Goal: Task Accomplishment & Management: Manage account settings

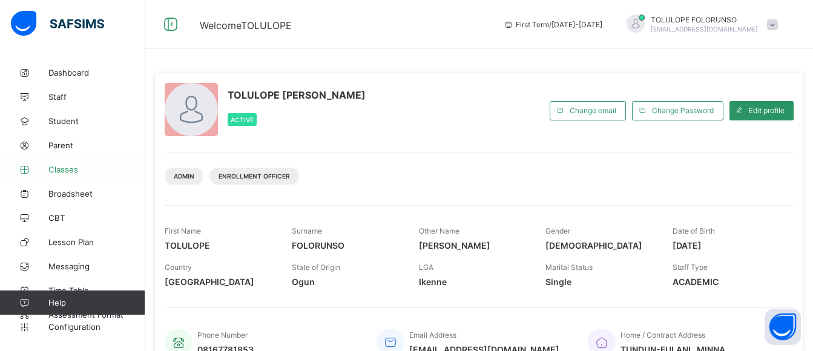
click at [62, 166] on span "Classes" at bounding box center [96, 170] width 97 height 10
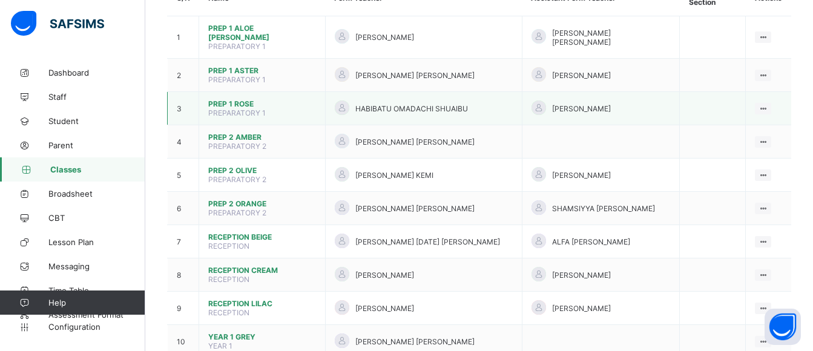
scroll to position [121, 0]
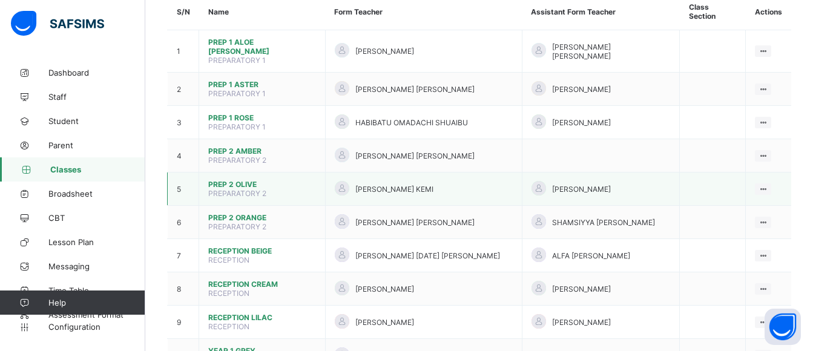
click at [232, 180] on span "PREP 2 OLIVE" at bounding box center [262, 184] width 108 height 9
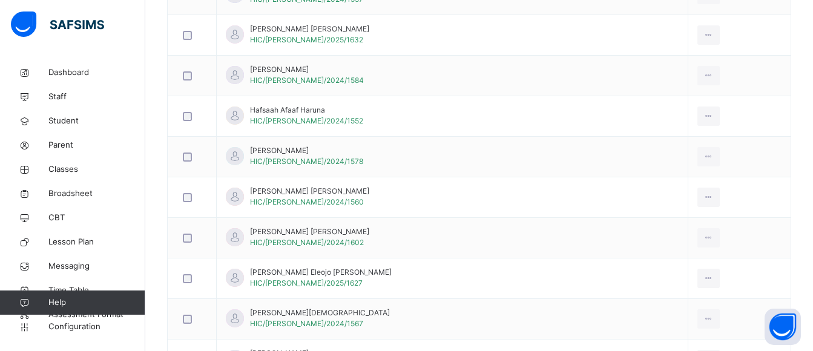
scroll to position [61, 0]
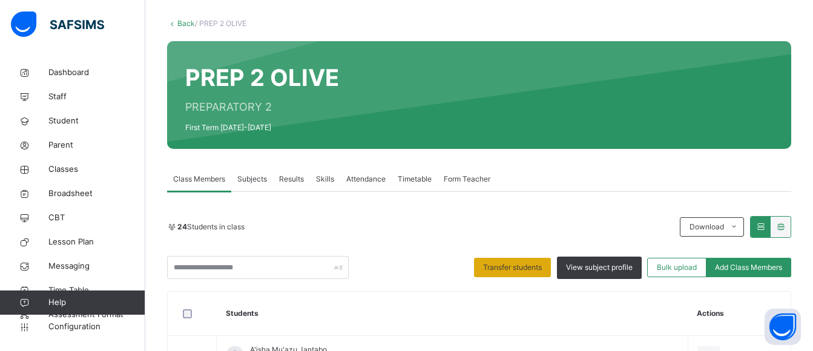
click at [512, 259] on div "Transfer students" at bounding box center [512, 267] width 77 height 19
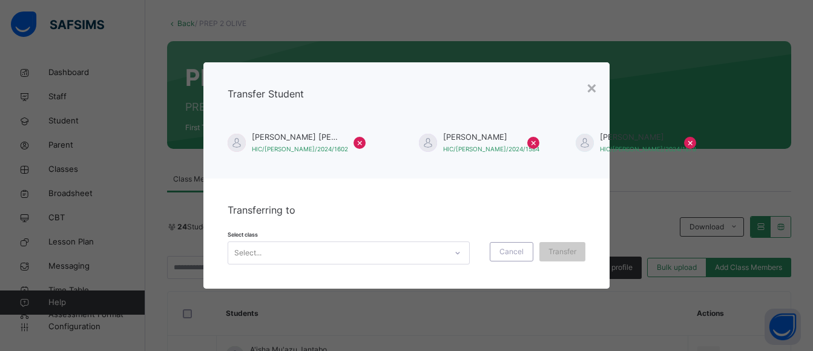
click at [324, 255] on div "Select..." at bounding box center [337, 252] width 218 height 19
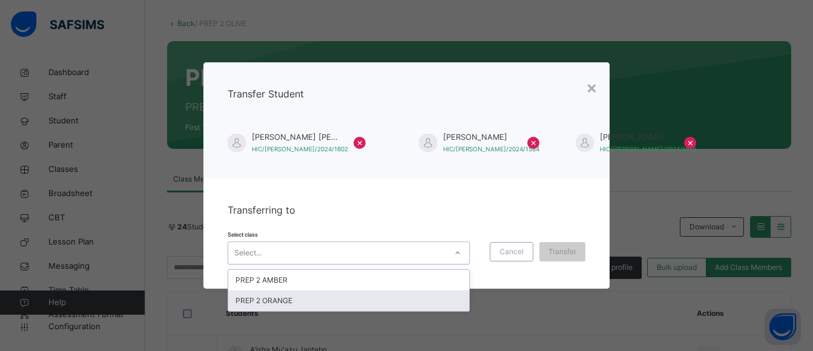
click at [306, 300] on div "PREP 2 ORANGE" at bounding box center [348, 301] width 241 height 21
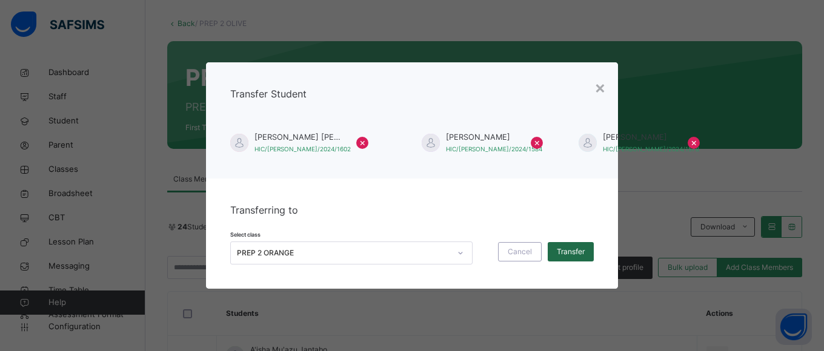
click at [573, 252] on span "Transfer" at bounding box center [571, 251] width 28 height 11
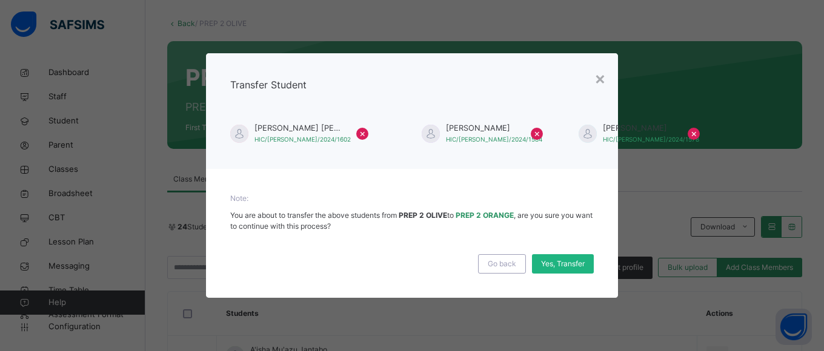
click at [573, 267] on span "Yes, Transfer" at bounding box center [563, 264] width 44 height 11
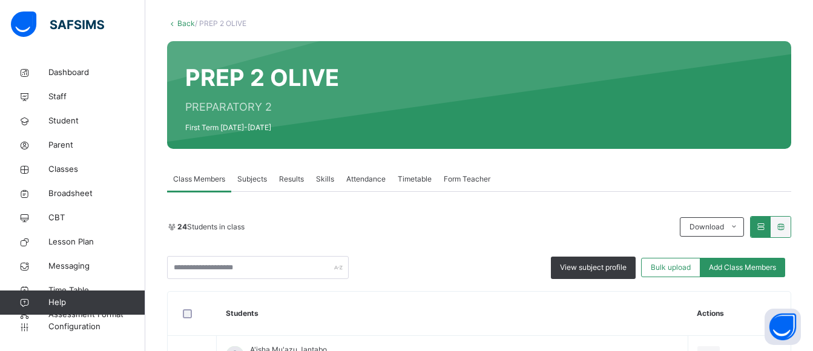
click at [174, 23] on icon at bounding box center [172, 23] width 10 height 9
click at [181, 24] on link "Back" at bounding box center [186, 23] width 18 height 9
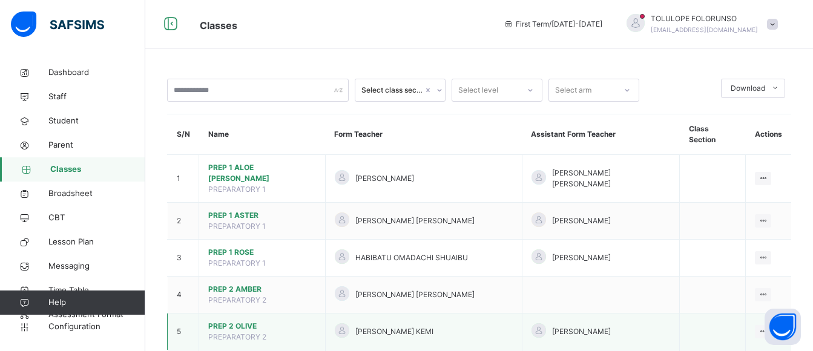
click at [250, 321] on span "PREP 2 OLIVE" at bounding box center [262, 326] width 108 height 11
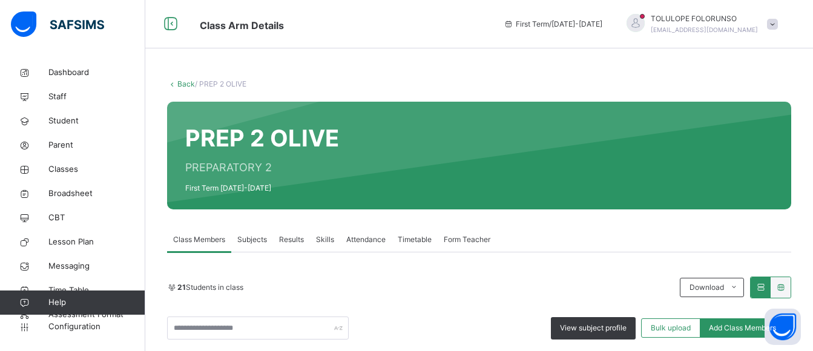
click at [180, 80] on link "Back" at bounding box center [186, 83] width 18 height 9
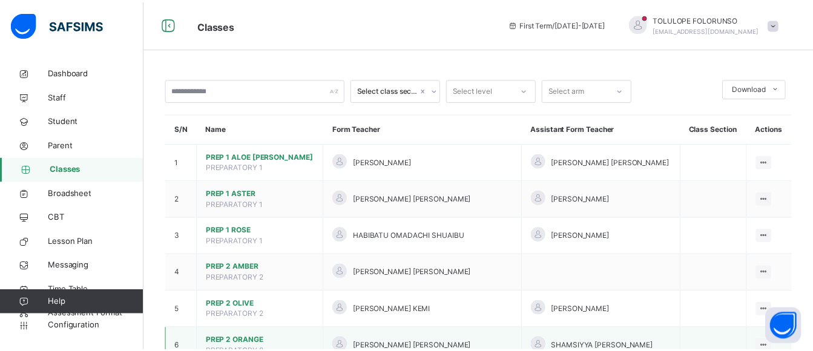
scroll to position [182, 0]
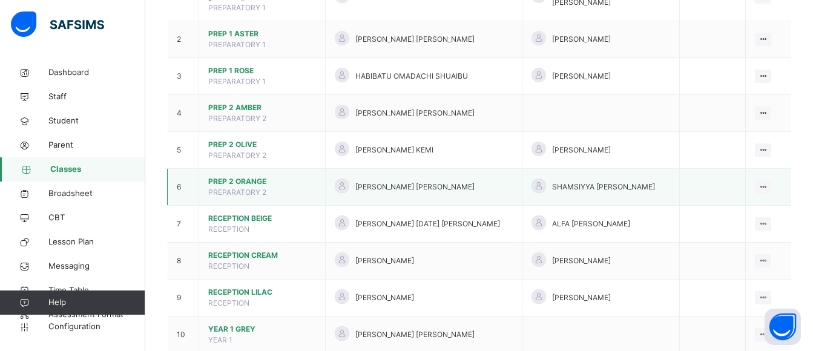
click at [246, 176] on span "PREP 2 ORANGE" at bounding box center [262, 181] width 108 height 11
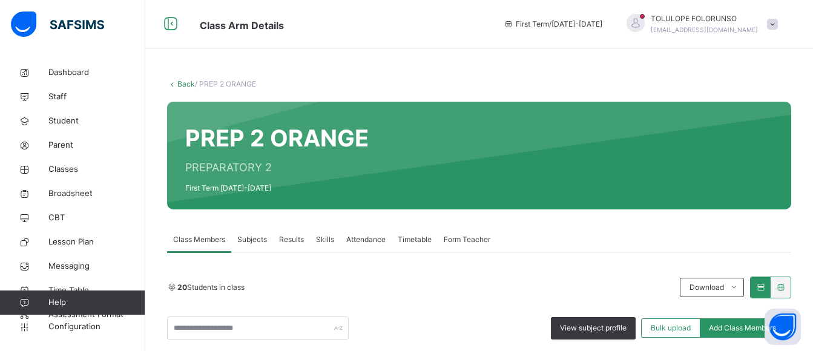
click at [183, 82] on link "Back" at bounding box center [186, 83] width 18 height 9
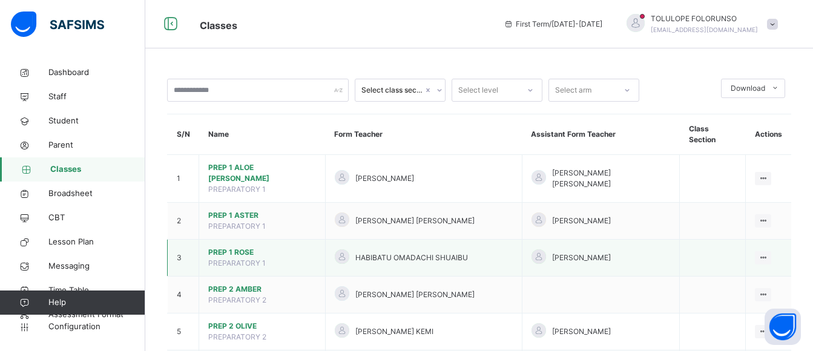
click at [234, 247] on span "PREP 1 ROSE" at bounding box center [262, 252] width 108 height 11
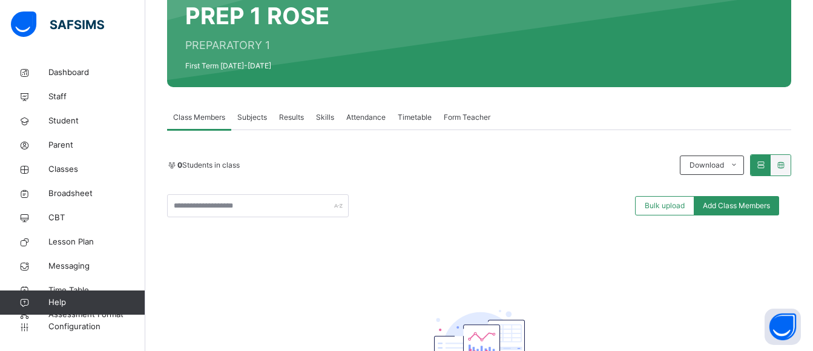
scroll to position [61, 0]
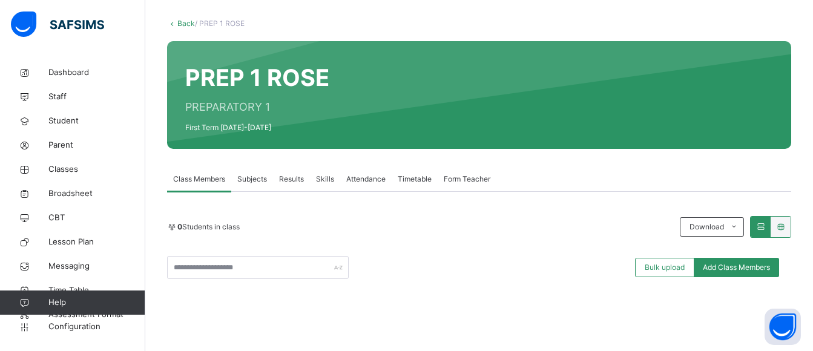
click at [181, 25] on link "Back" at bounding box center [186, 23] width 18 height 9
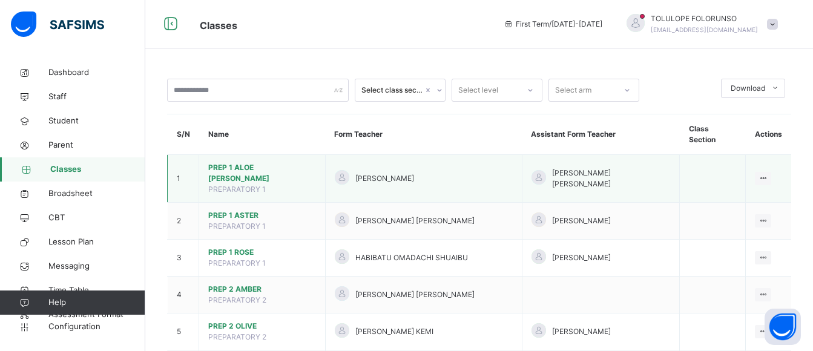
click at [240, 162] on span "PREP 1 ALOE VERA" at bounding box center [262, 173] width 108 height 22
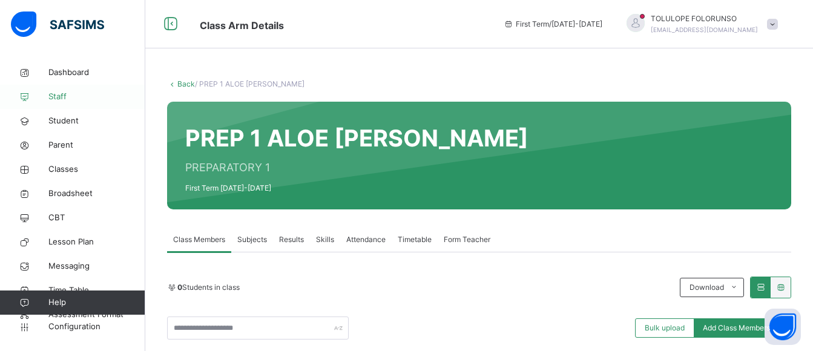
click at [182, 86] on link "Back" at bounding box center [186, 83] width 18 height 9
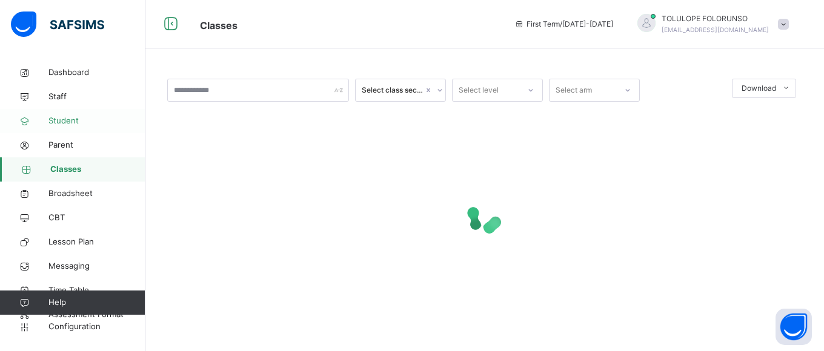
click at [68, 117] on span "Student" at bounding box center [96, 121] width 97 height 12
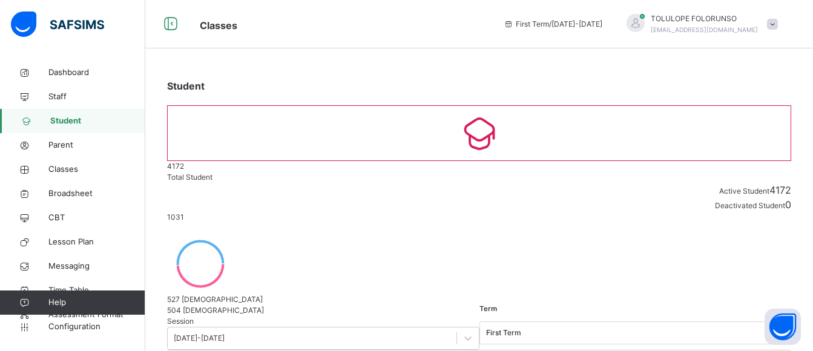
drag, startPoint x: 172, startPoint y: 271, endPoint x: 68, endPoint y: 285, distance: 104.4
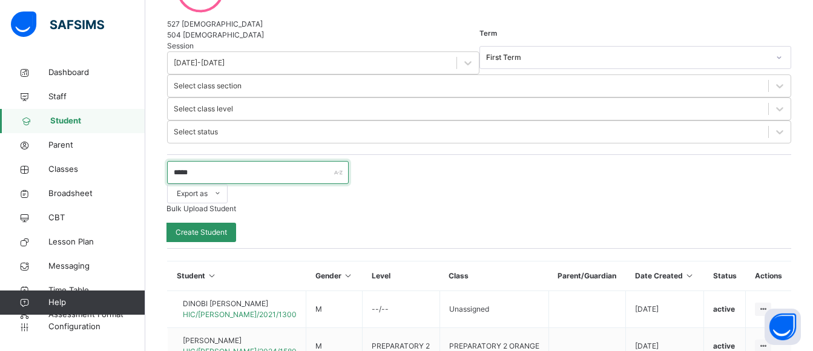
scroll to position [306, 0]
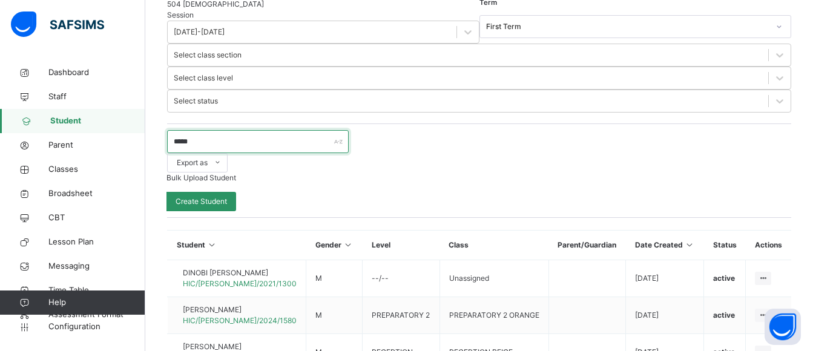
type input "*****"
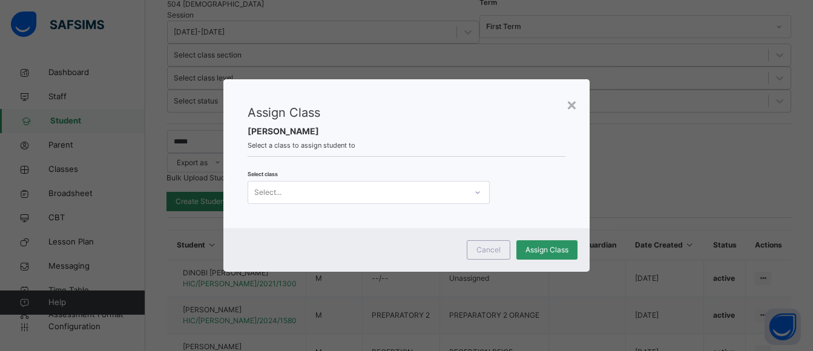
scroll to position [276, 0]
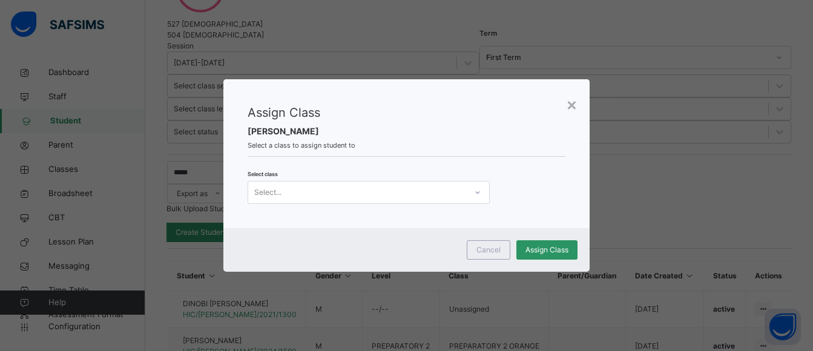
click at [373, 197] on div "Select..." at bounding box center [357, 192] width 218 height 19
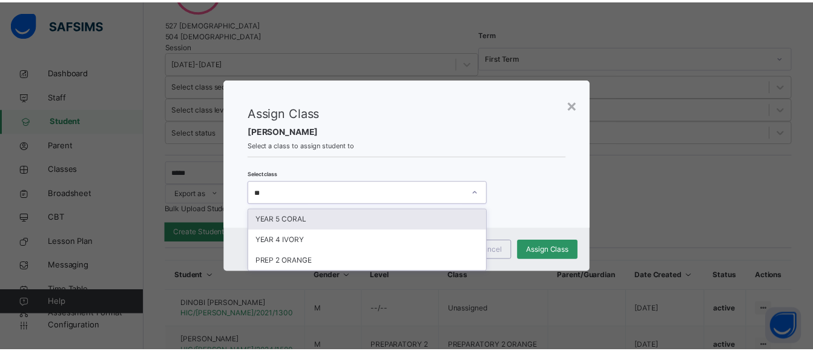
scroll to position [0, 0]
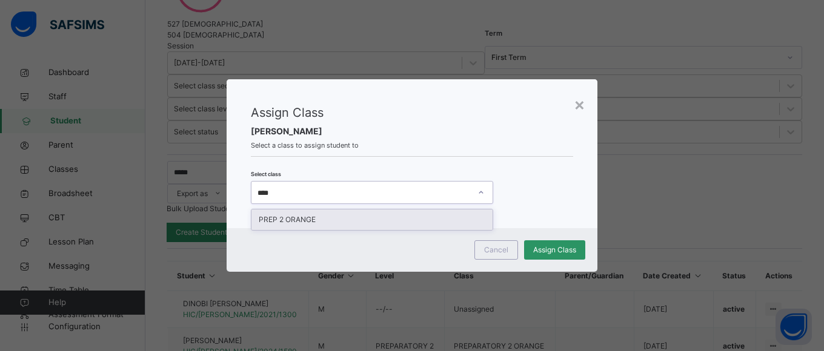
type input "*****"
click at [363, 224] on div "PREP 2 ORANGE" at bounding box center [371, 220] width 241 height 21
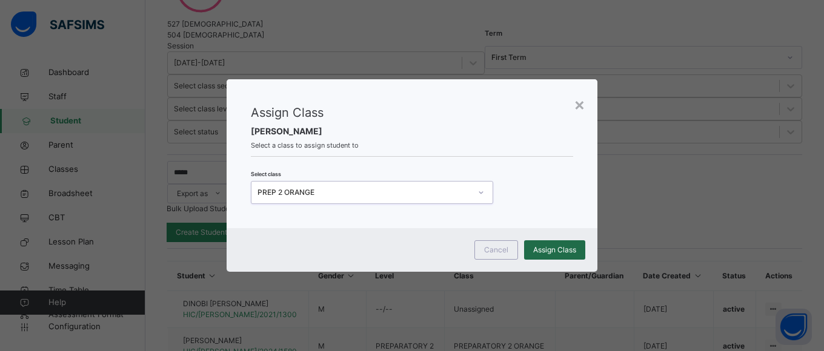
click at [549, 256] on span "Assign Class" at bounding box center [554, 250] width 43 height 11
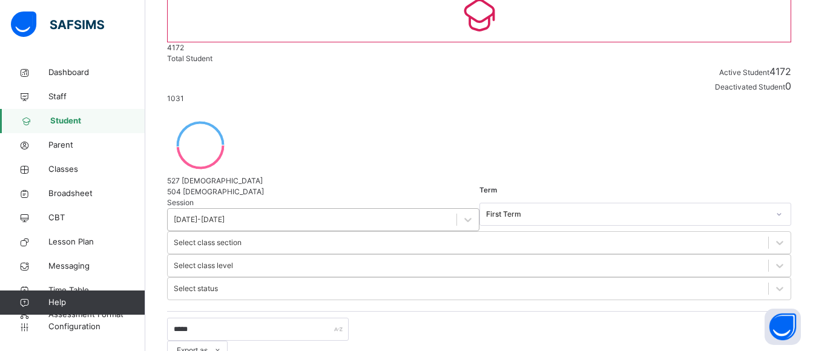
scroll to position [94, 0]
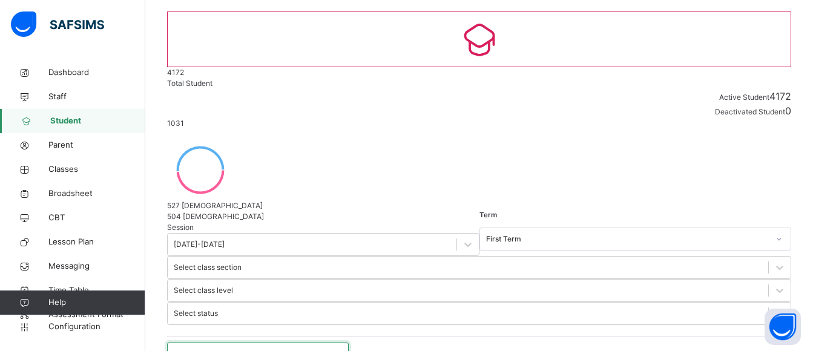
click at [224, 343] on input "*****" at bounding box center [258, 354] width 182 height 23
type input "*"
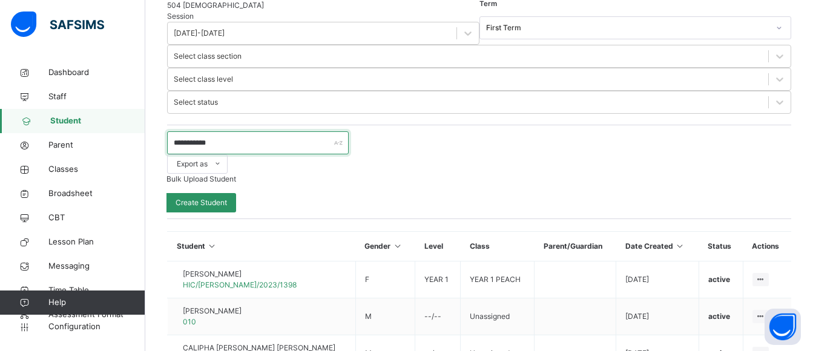
scroll to position [63, 0]
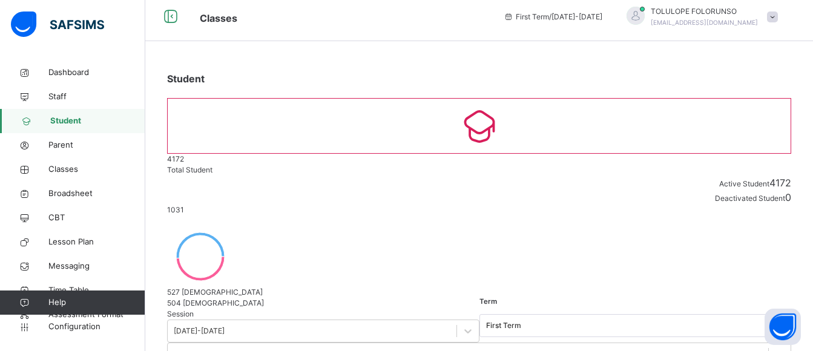
scroll to position [0, 0]
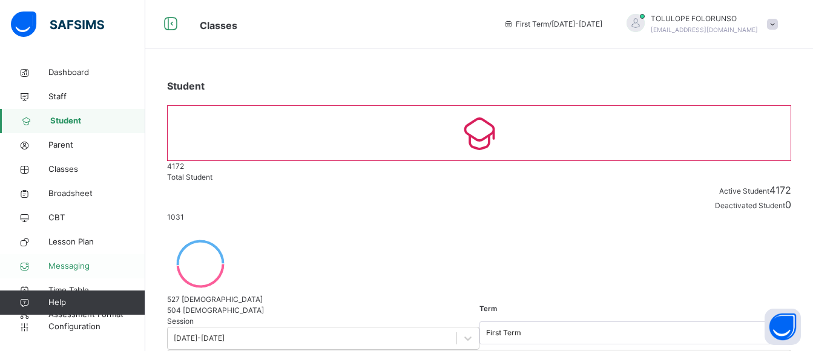
drag, startPoint x: 254, startPoint y: 274, endPoint x: 142, endPoint y: 263, distance: 112.6
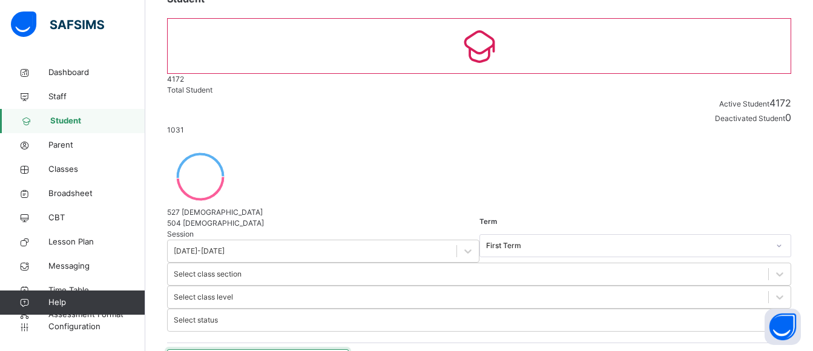
scroll to position [84, 0]
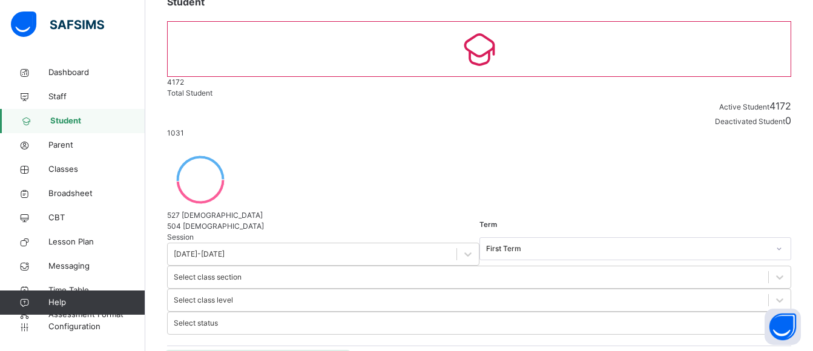
type input "*"
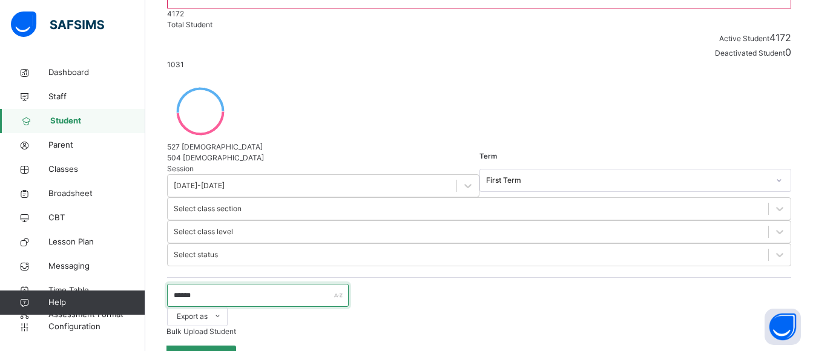
scroll to position [205, 0]
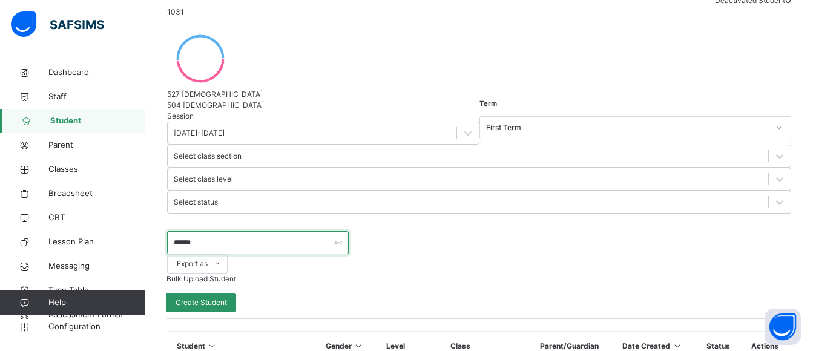
type input "******"
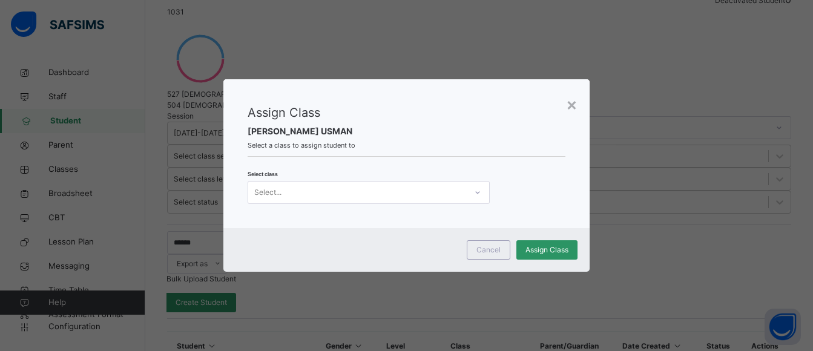
click at [325, 202] on div "Select..." at bounding box center [357, 192] width 218 height 19
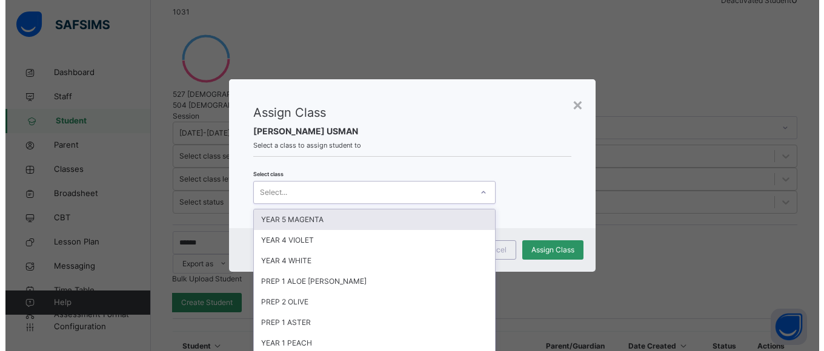
scroll to position [0, 0]
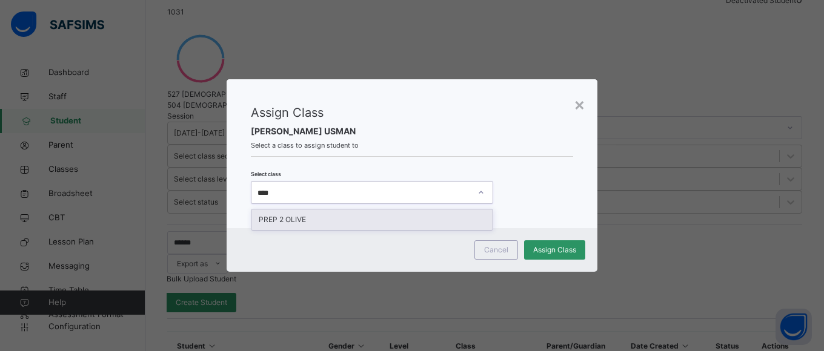
type input "*****"
drag, startPoint x: 337, startPoint y: 228, endPoint x: 481, endPoint y: 231, distance: 143.5
click at [338, 228] on div "PREP 2 OLIVE" at bounding box center [371, 220] width 241 height 21
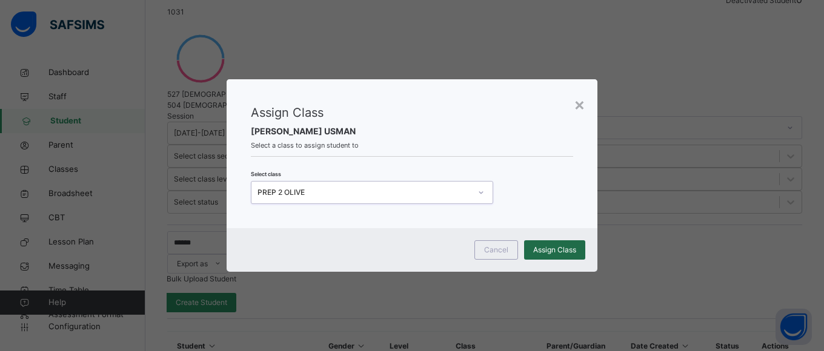
click at [570, 256] on span "Assign Class" at bounding box center [554, 250] width 43 height 11
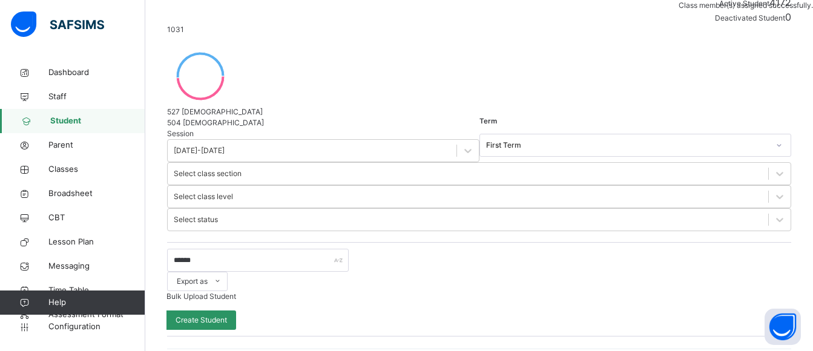
scroll to position [205, 0]
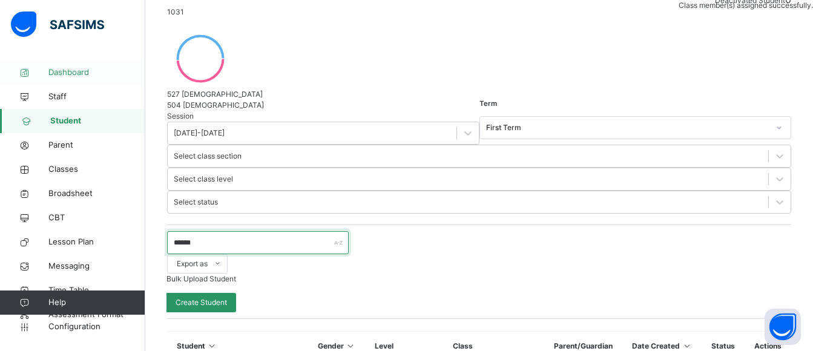
drag, startPoint x: 222, startPoint y: 69, endPoint x: 76, endPoint y: 68, distance: 145.9
click at [87, 69] on div "Classes First Term / 2025-2026 TOLULOPE FOLORUNSO toluziny@gmail.com Dashboard …" at bounding box center [406, 203] width 813 height 816
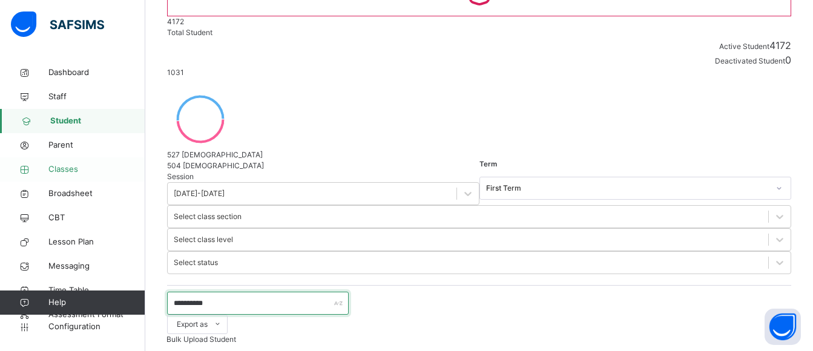
drag, startPoint x: 243, startPoint y: 125, endPoint x: 78, endPoint y: 159, distance: 168.9
click at [77, 160] on div "**********" at bounding box center [406, 337] width 813 height 964
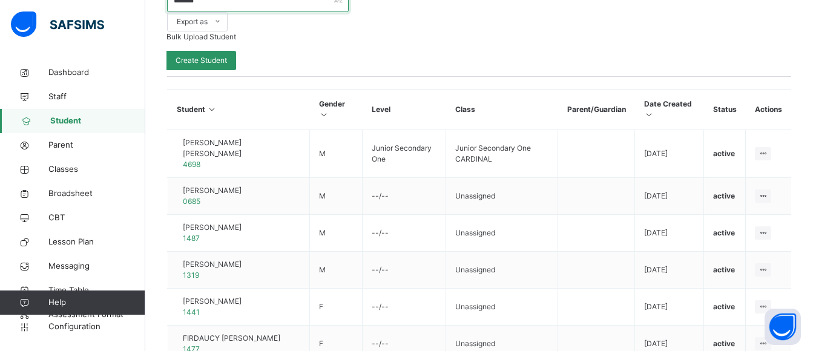
scroll to position [0, 0]
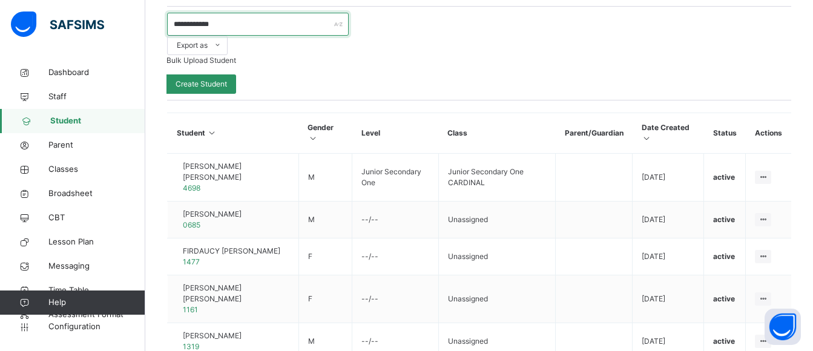
scroll to position [469, 0]
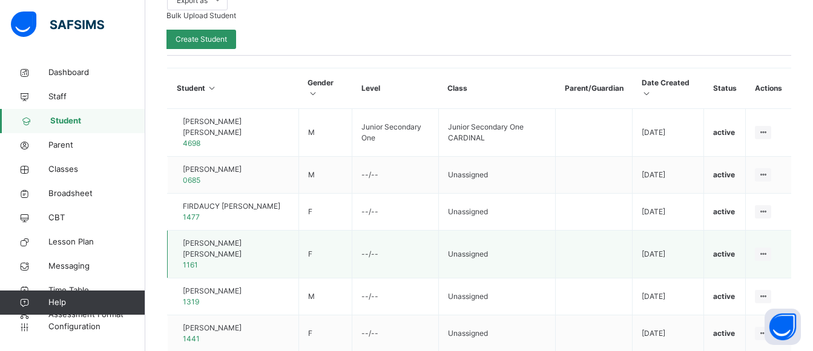
type input "**********"
click at [68, 95] on span "Staff" at bounding box center [96, 97] width 97 height 12
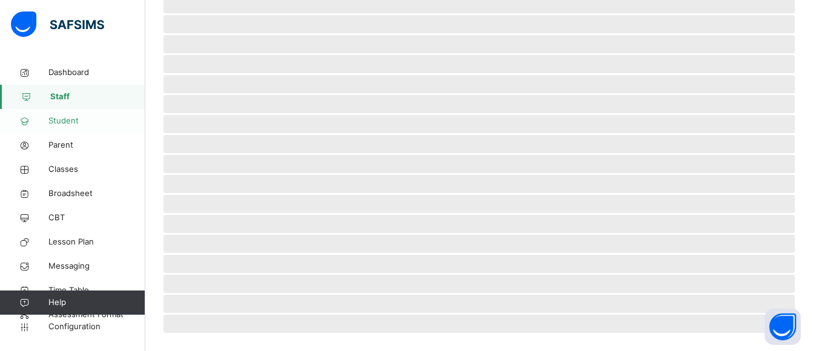
scroll to position [326, 0]
click at [70, 122] on span "Student" at bounding box center [96, 121] width 97 height 12
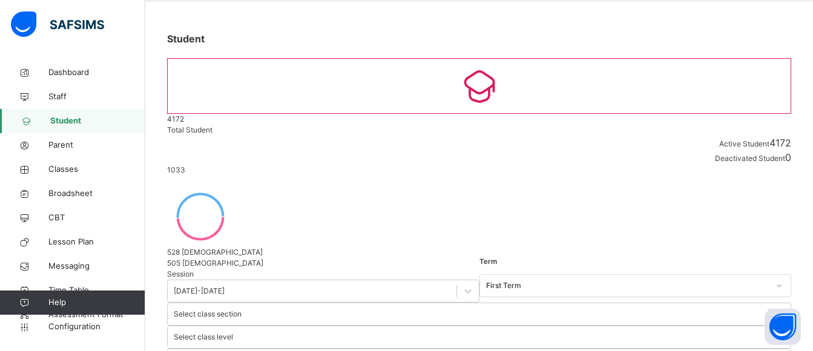
scroll to position [61, 0]
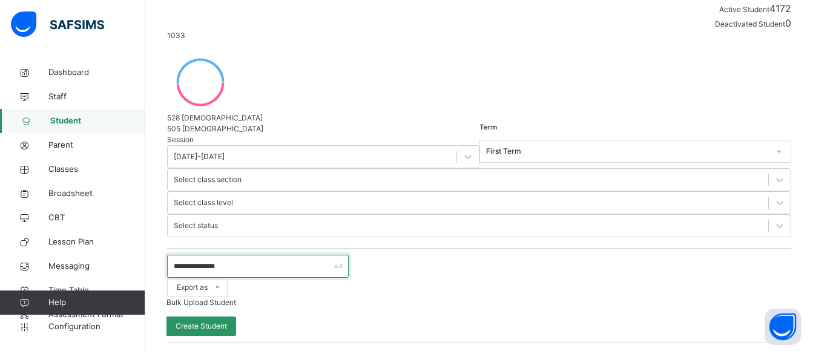
scroll to position [424, 0]
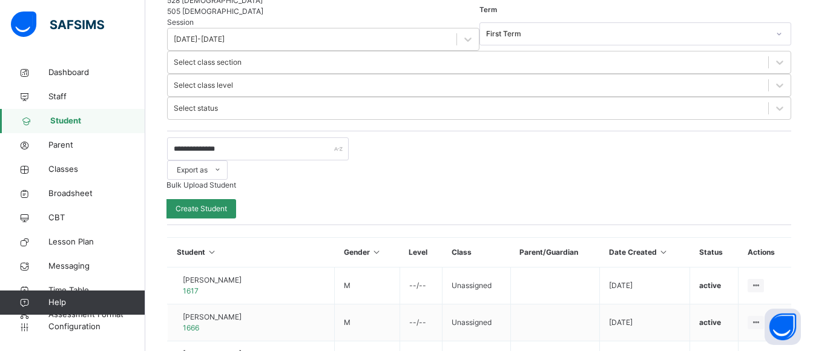
scroll to position [182, 0]
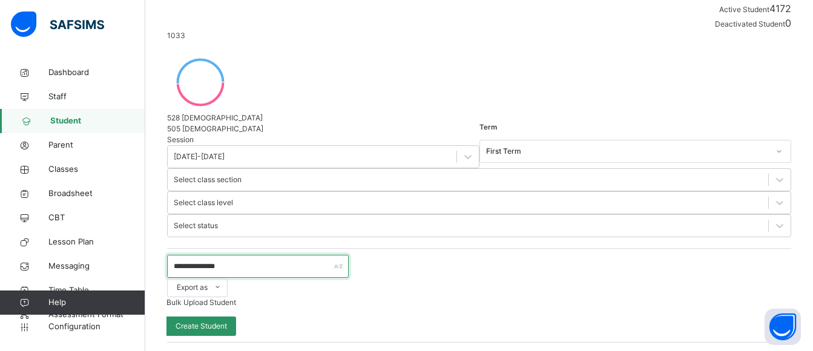
click at [275, 255] on input "**********" at bounding box center [258, 266] width 182 height 23
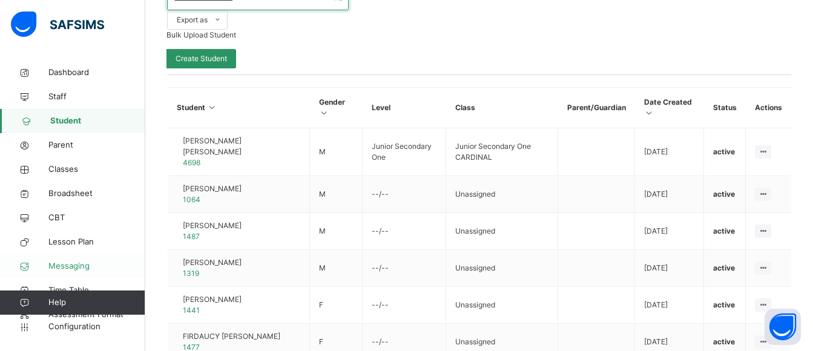
scroll to position [0, 0]
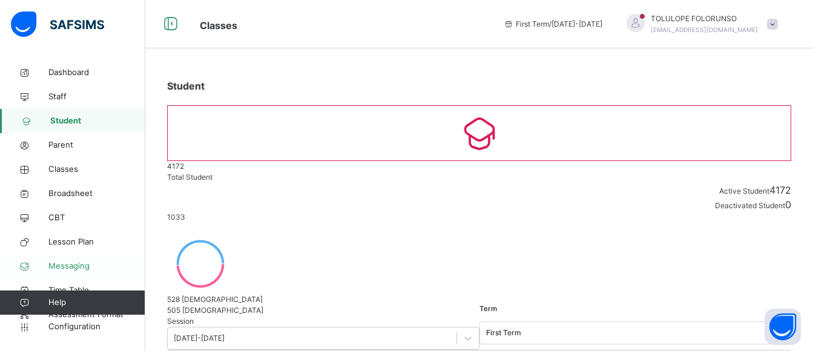
drag, startPoint x: 191, startPoint y: 274, endPoint x: 126, endPoint y: 271, distance: 65.5
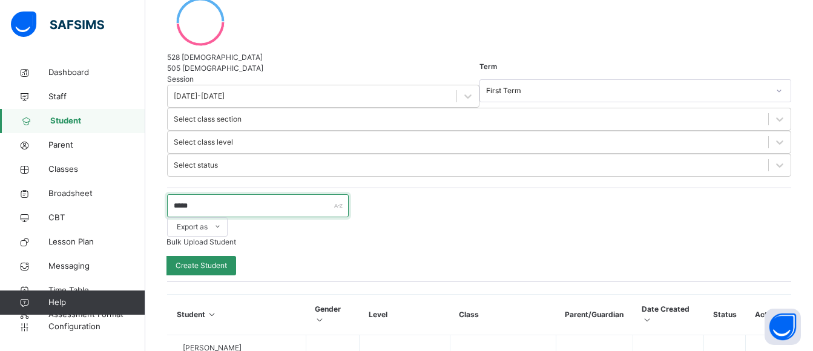
scroll to position [303, 0]
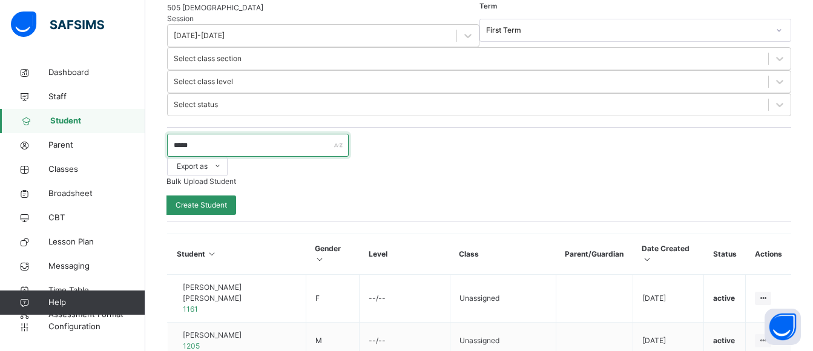
type input "*****"
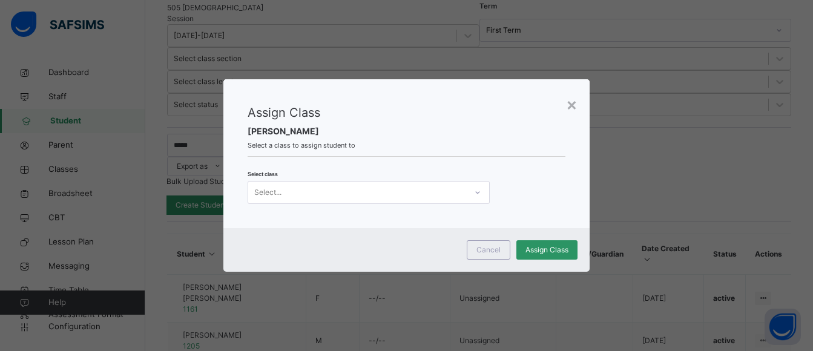
click at [395, 202] on div "Select..." at bounding box center [357, 192] width 218 height 19
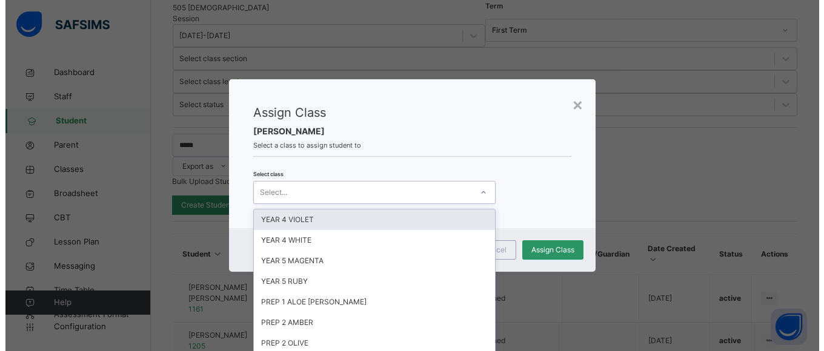
scroll to position [0, 0]
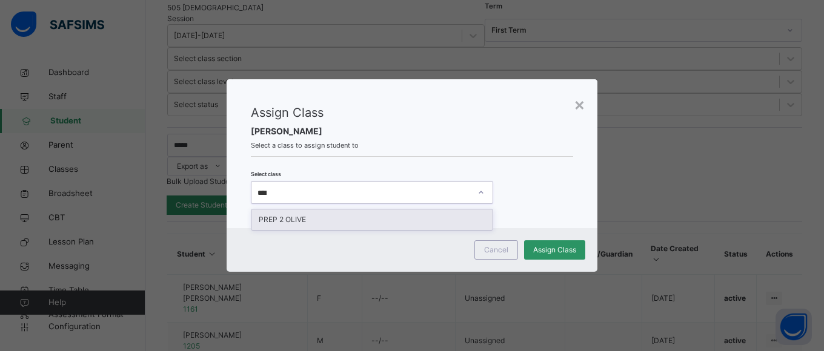
type input "*****"
click at [368, 230] on div "PREP 2 OLIVE" at bounding box center [371, 220] width 241 height 21
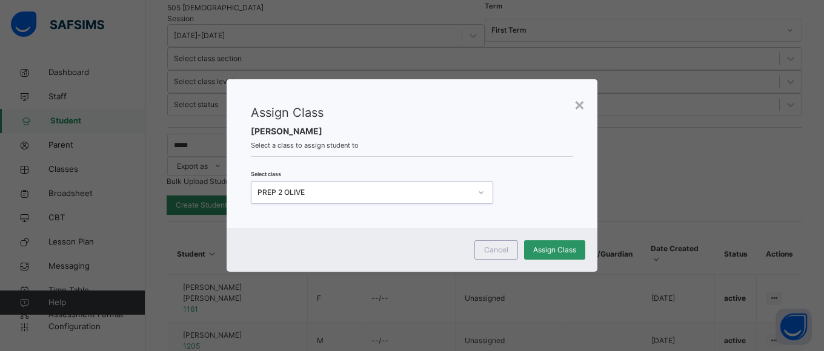
drag, startPoint x: 547, startPoint y: 259, endPoint x: 494, endPoint y: 235, distance: 57.7
click at [547, 256] on span "Assign Class" at bounding box center [554, 250] width 43 height 11
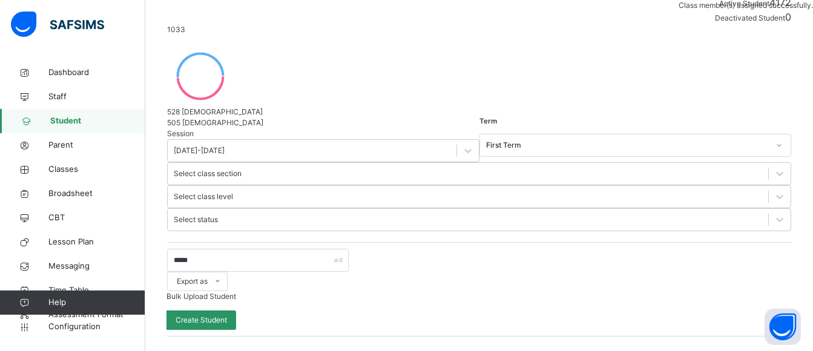
scroll to position [303, 0]
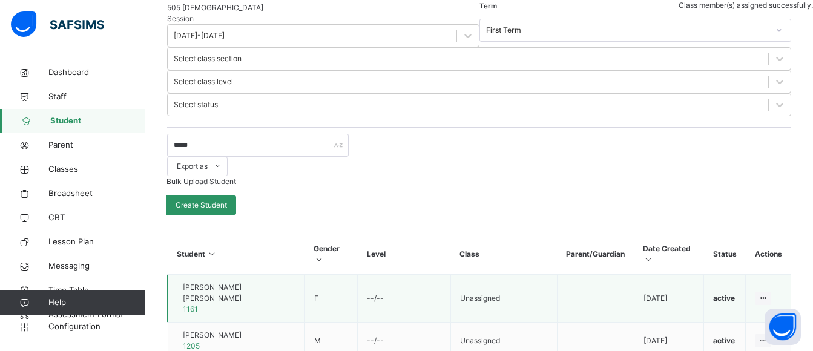
click at [255, 275] on td "HAUWA YAMAN ABDULLAHI 1161" at bounding box center [236, 299] width 137 height 48
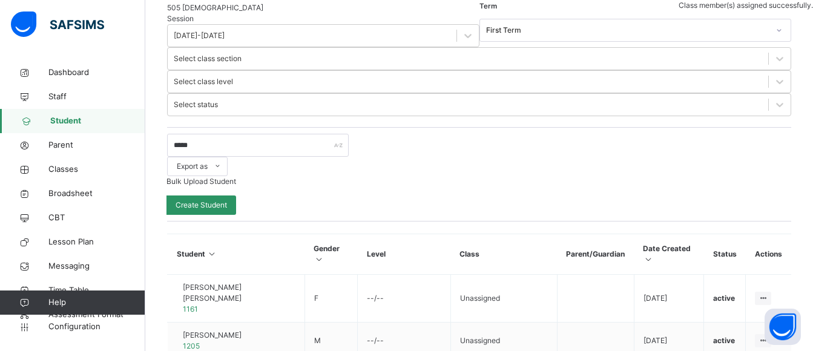
scroll to position [121, 0]
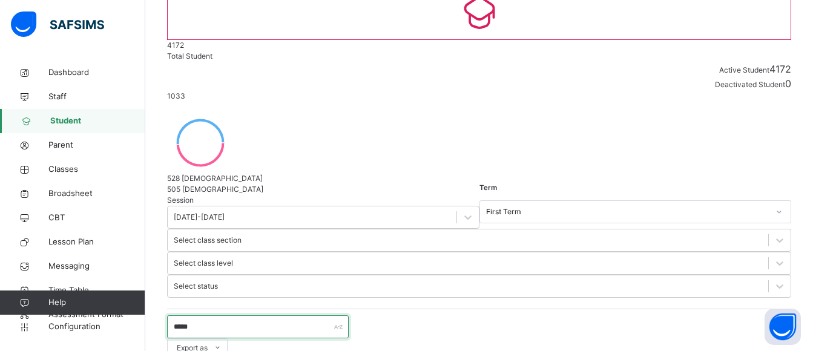
click at [224, 315] on input "*****" at bounding box center [258, 326] width 182 height 23
type input "*"
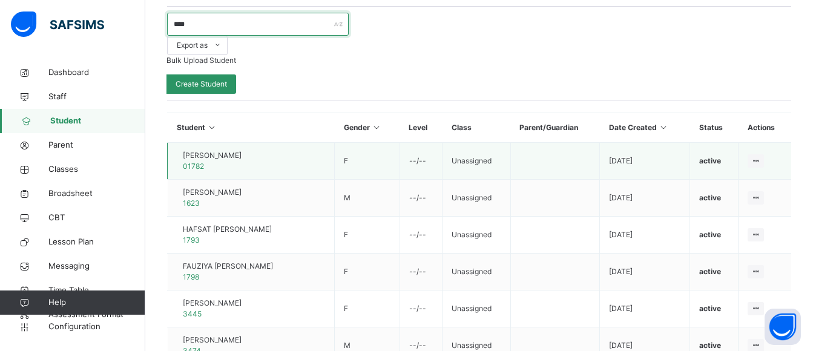
scroll to position [242, 0]
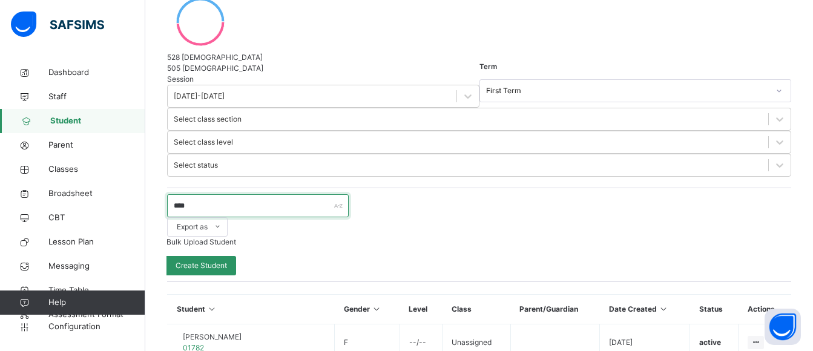
click at [225, 194] on input "****" at bounding box center [258, 205] width 182 height 23
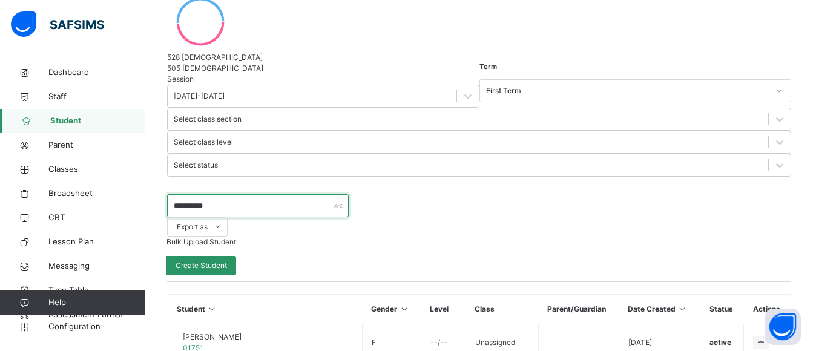
drag, startPoint x: 233, startPoint y: 31, endPoint x: 119, endPoint y: 41, distance: 114.3
click at [119, 41] on div "**********" at bounding box center [406, 240] width 813 height 964
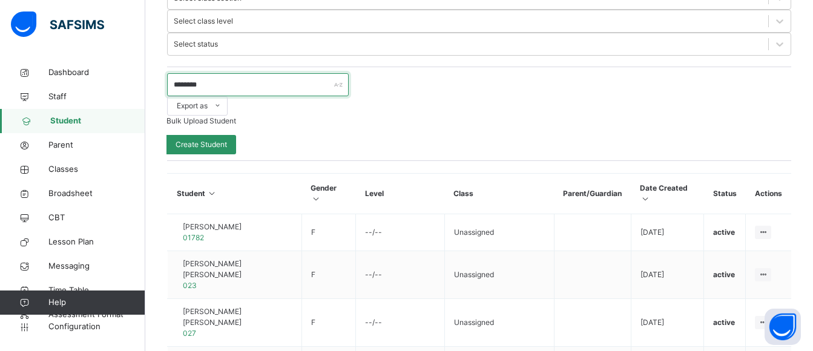
scroll to position [424, 0]
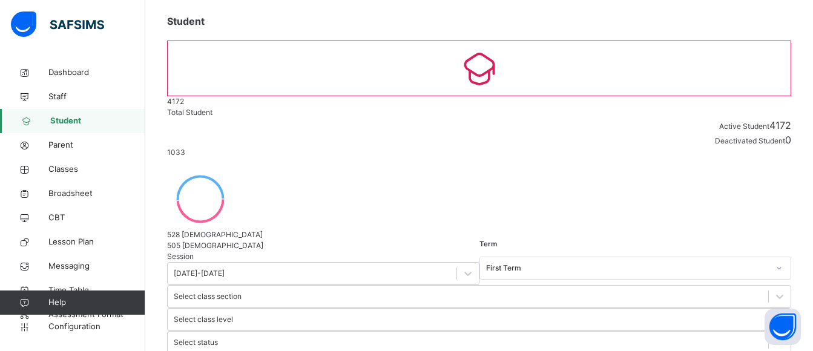
scroll to position [0, 0]
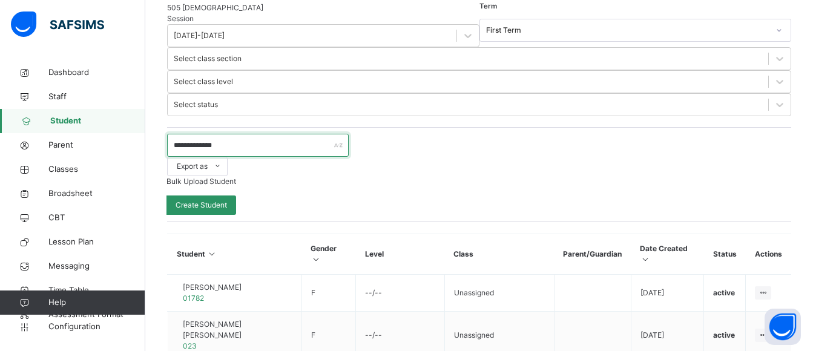
scroll to position [424, 0]
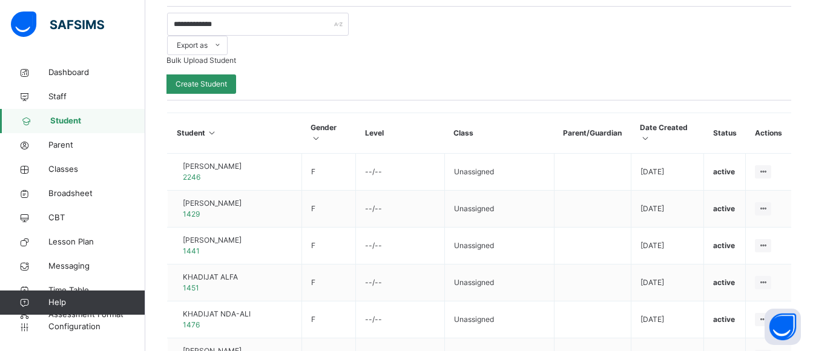
scroll to position [469, 0]
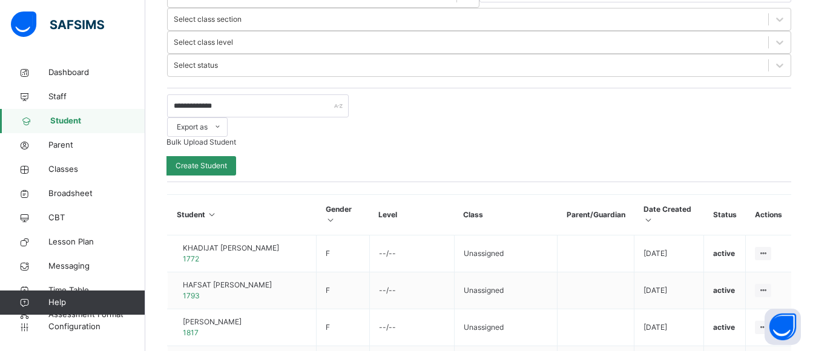
scroll to position [459, 0]
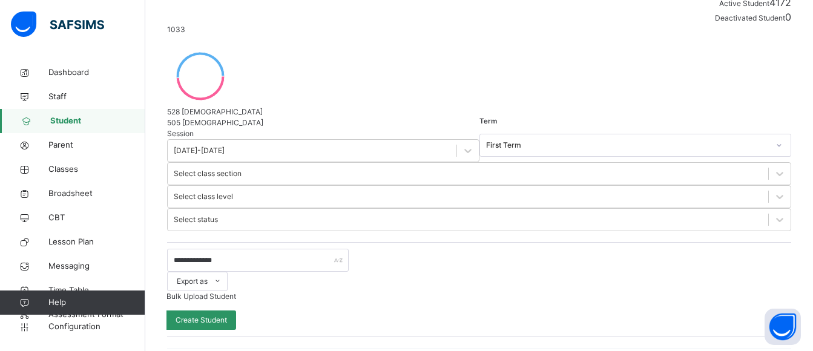
scroll to position [452, 0]
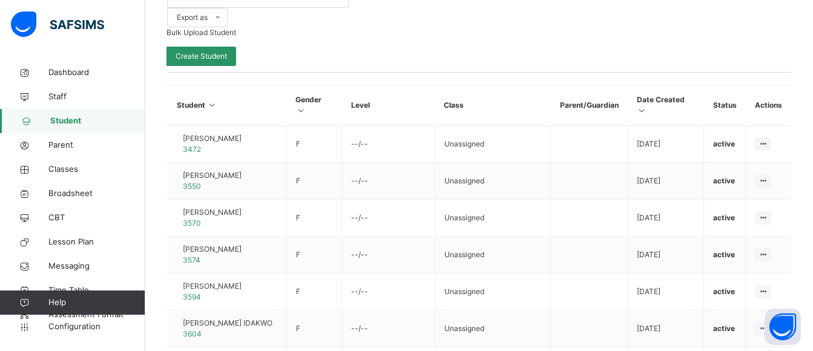
scroll to position [495, 0]
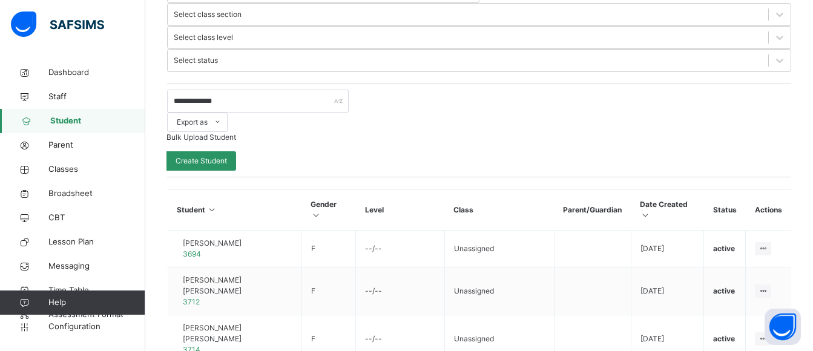
scroll to position [234, 0]
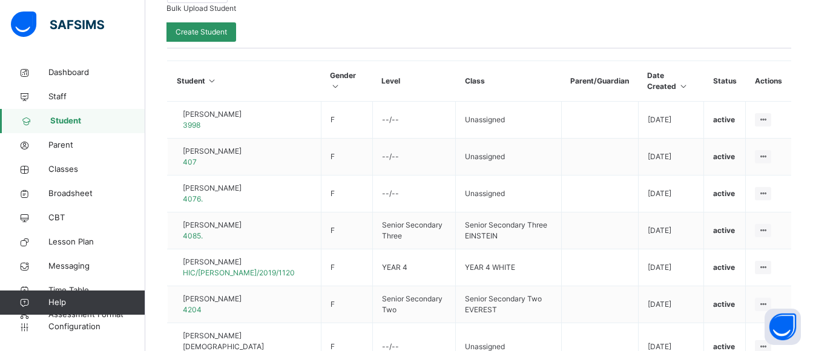
scroll to position [0, 0]
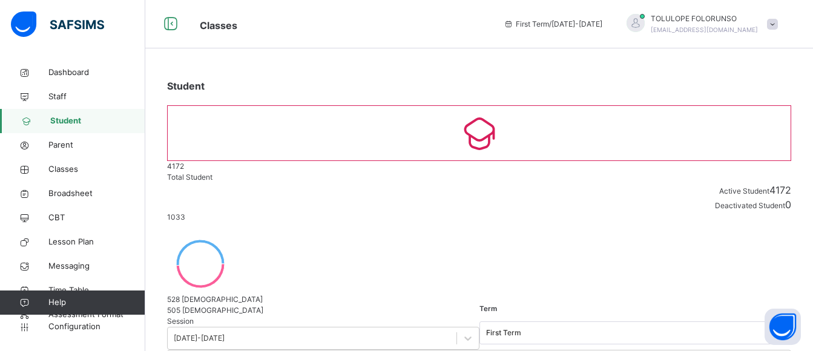
drag, startPoint x: 222, startPoint y: 270, endPoint x: 160, endPoint y: 271, distance: 62.4
type input "*********"
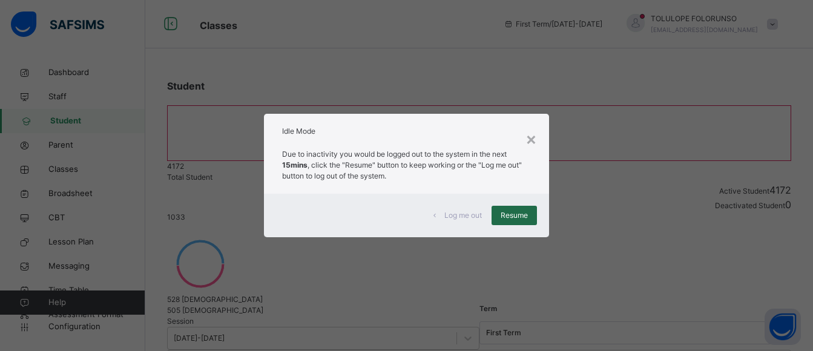
click at [509, 219] on span "Resume" at bounding box center [514, 215] width 27 height 11
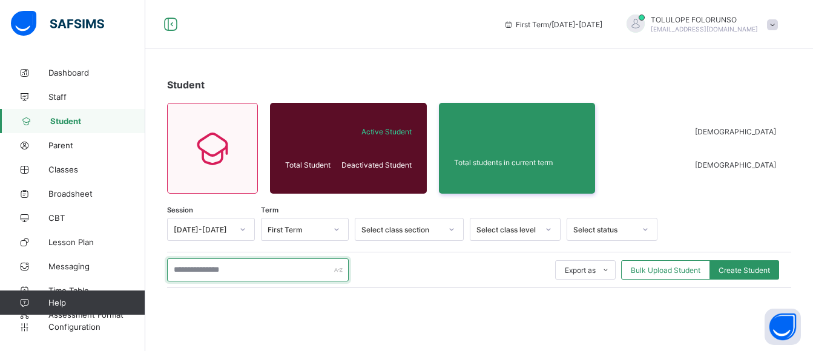
click at [260, 271] on input "text" at bounding box center [258, 270] width 182 height 23
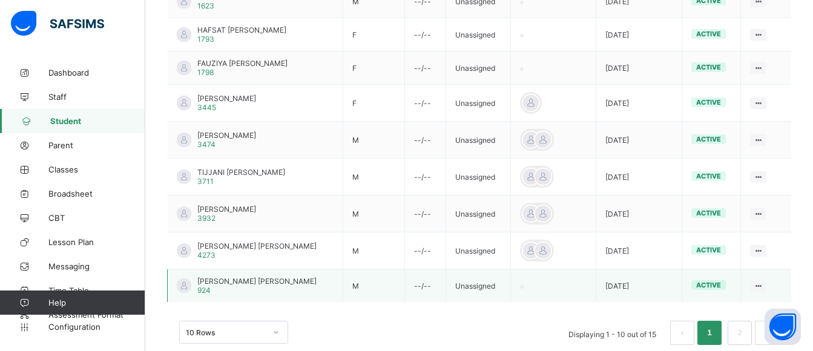
scroll to position [401, 0]
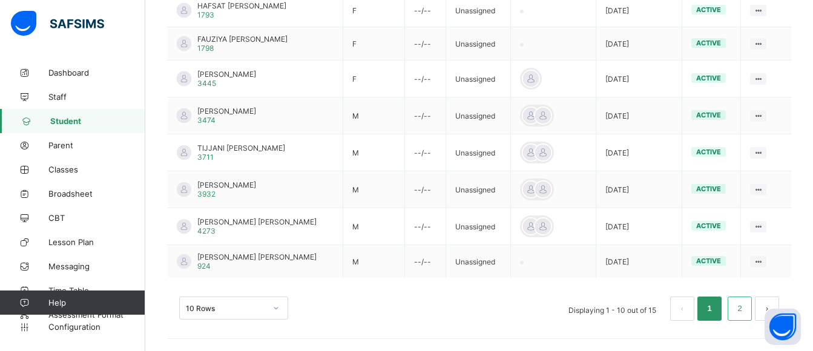
type input "****"
click at [745, 309] on link "2" at bounding box center [740, 309] width 12 height 16
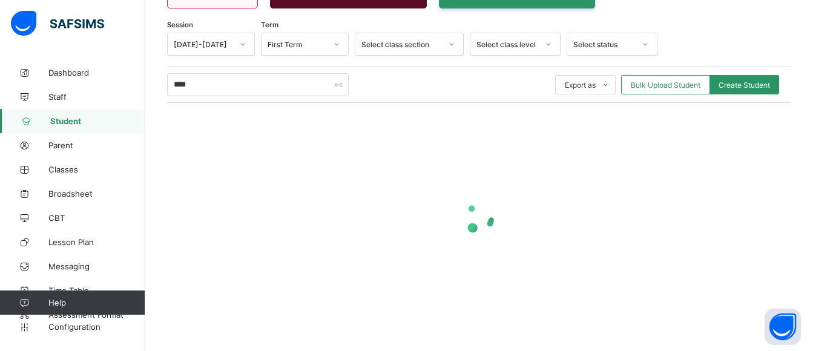
scroll to position [235, 0]
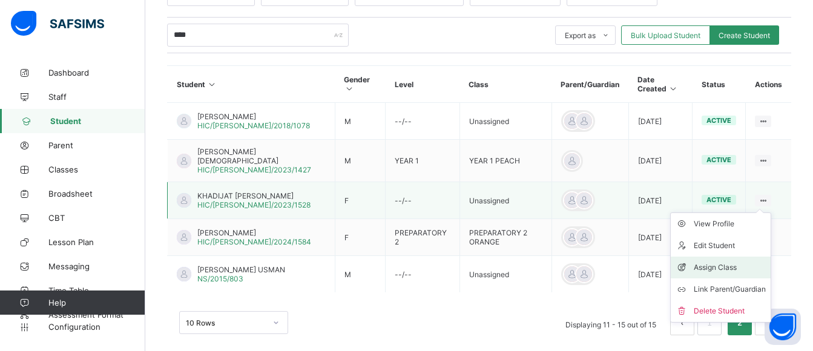
click at [727, 262] on div "Assign Class" at bounding box center [730, 268] width 72 height 12
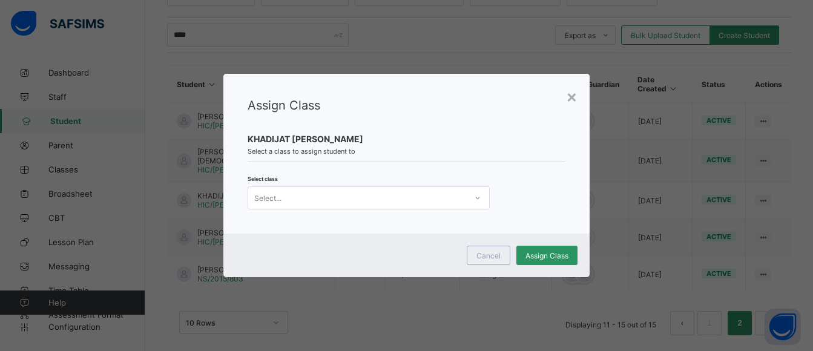
click at [309, 195] on div "Select..." at bounding box center [357, 198] width 218 height 17
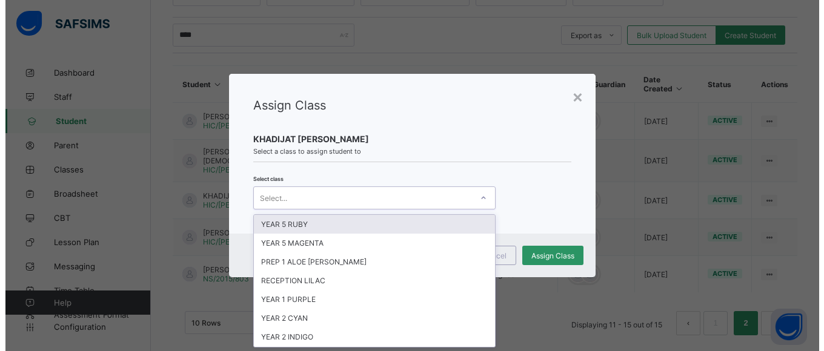
scroll to position [0, 0]
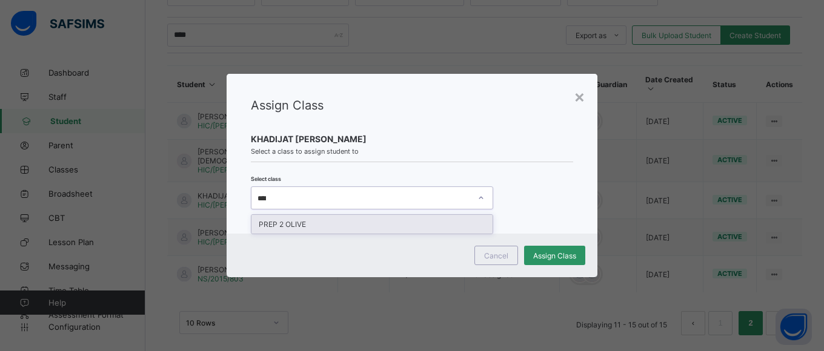
type input "*****"
drag, startPoint x: 369, startPoint y: 226, endPoint x: 547, endPoint y: 234, distance: 178.2
click at [369, 225] on div "PREP 2 OLIVE" at bounding box center [371, 224] width 241 height 19
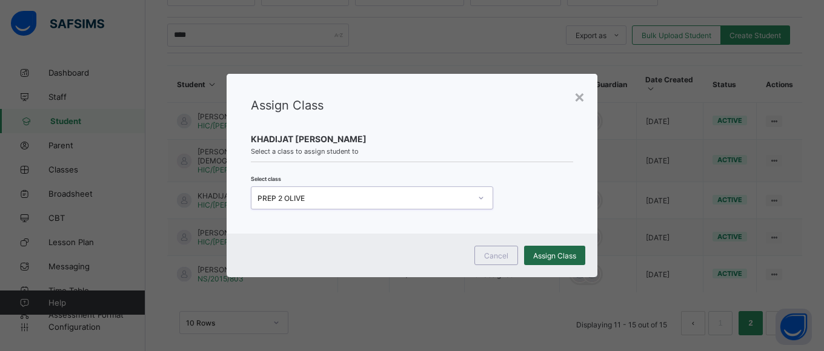
click at [543, 253] on span "Assign Class" at bounding box center [554, 255] width 43 height 9
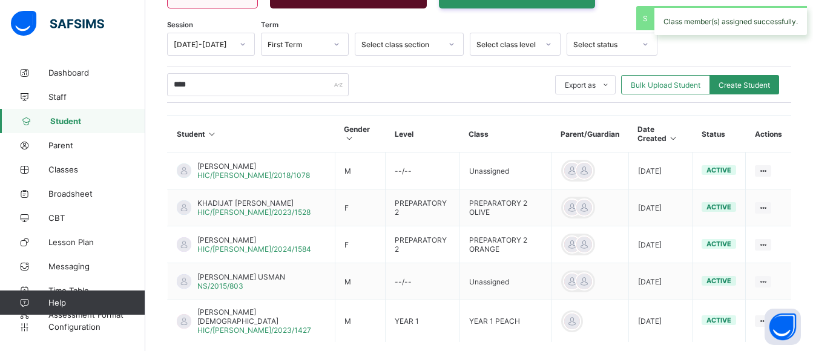
scroll to position [235, 0]
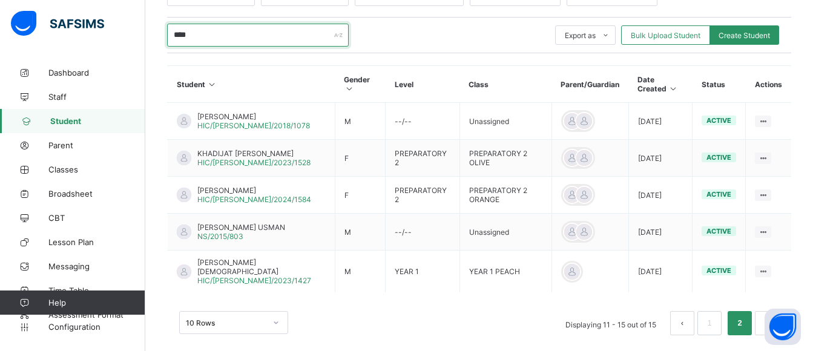
drag, startPoint x: 214, startPoint y: 38, endPoint x: 164, endPoint y: 33, distance: 50.5
click at [164, 33] on div "Student 4172 Total Student Active Student 4172 Deactivated Student 0 1034 Total…" at bounding box center [479, 96] width 668 height 540
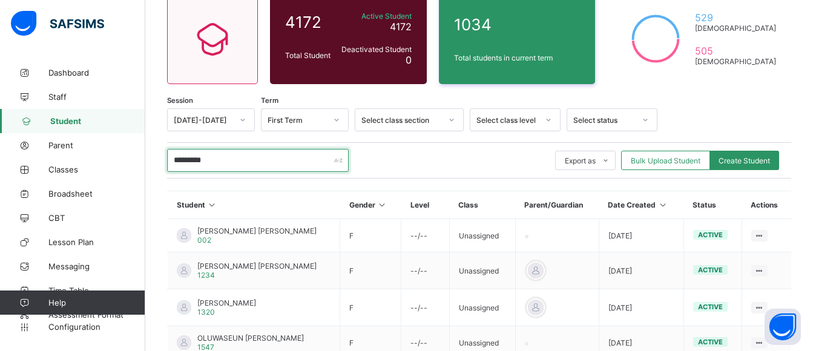
scroll to position [102, 0]
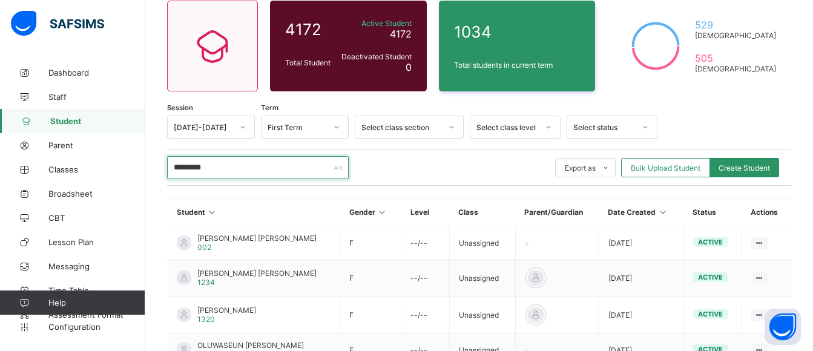
click at [265, 164] on input "*********" at bounding box center [258, 167] width 182 height 23
type input "*"
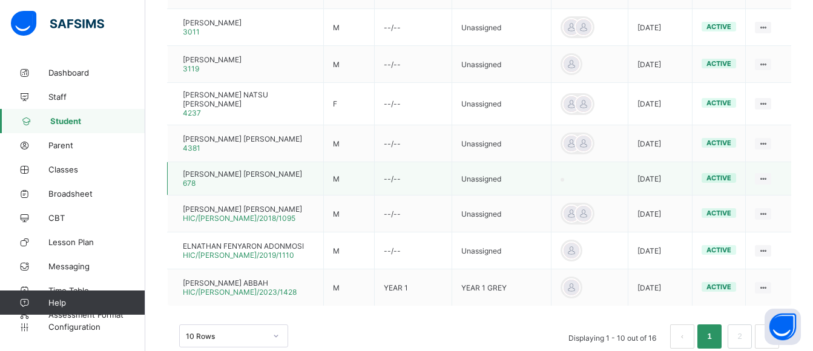
scroll to position [405, 0]
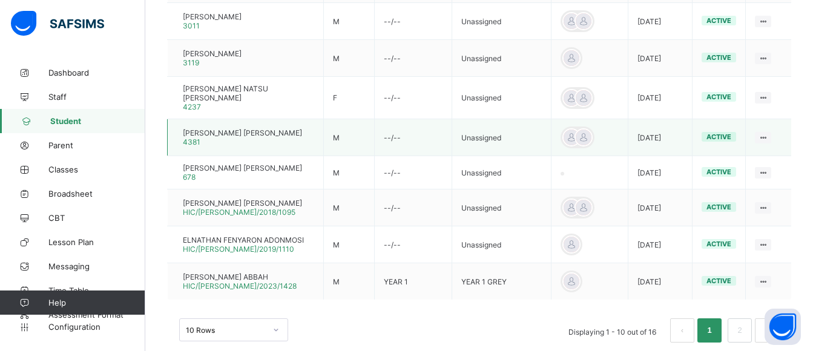
click at [745, 334] on link "2" at bounding box center [740, 331] width 12 height 16
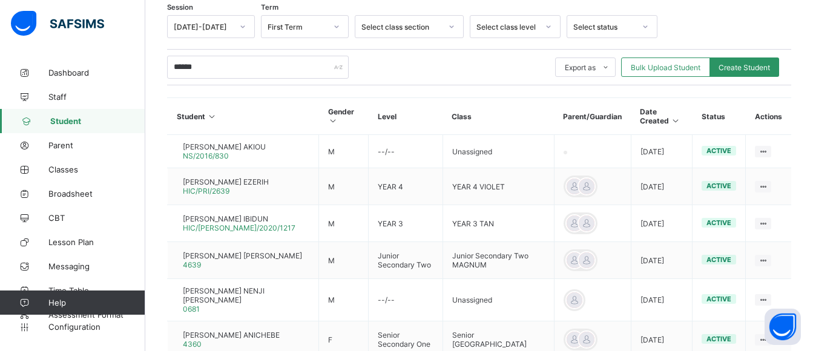
scroll to position [162, 0]
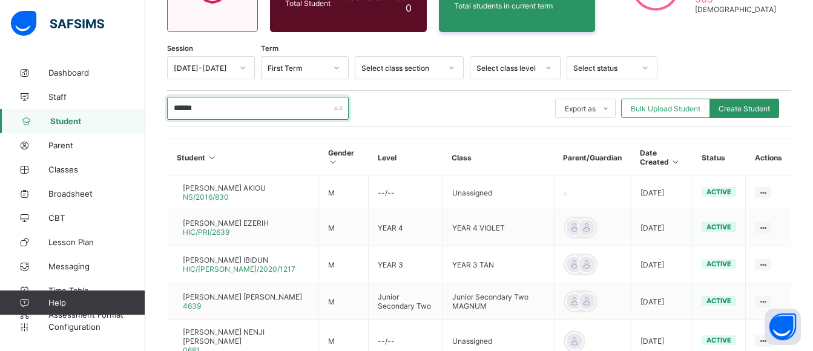
click at [223, 109] on input "******" at bounding box center [258, 108] width 182 height 23
type input "*"
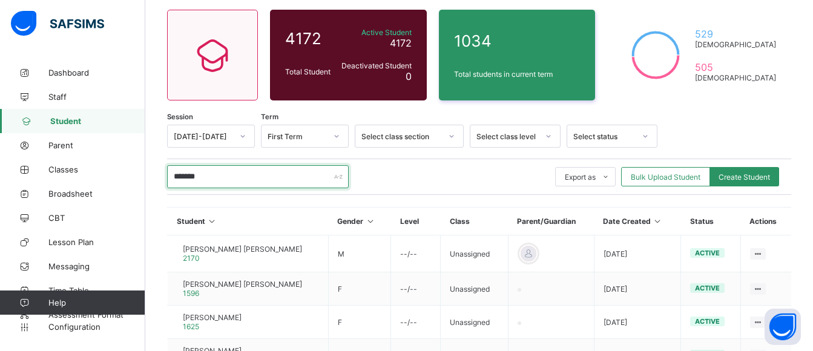
scroll to position [0, 0]
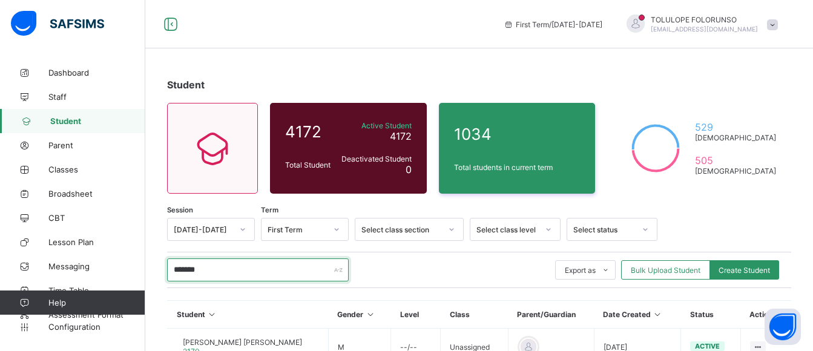
click at [271, 265] on input "*******" at bounding box center [258, 270] width 182 height 23
type input "*"
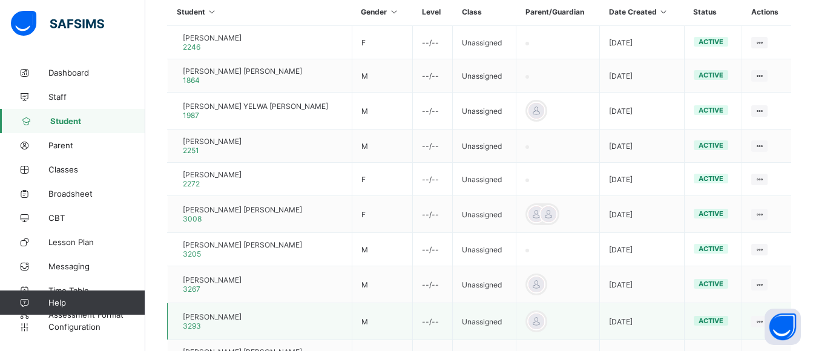
scroll to position [363, 0]
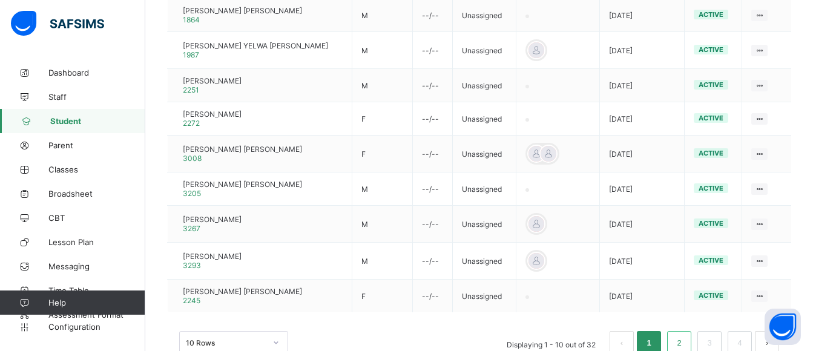
click at [685, 341] on link "2" at bounding box center [679, 343] width 12 height 16
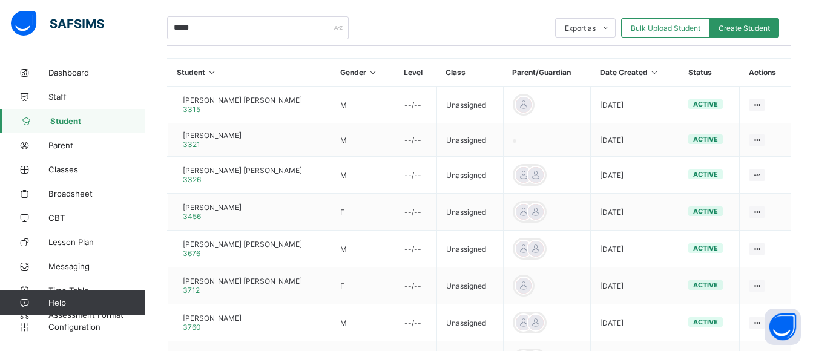
scroll to position [416, 0]
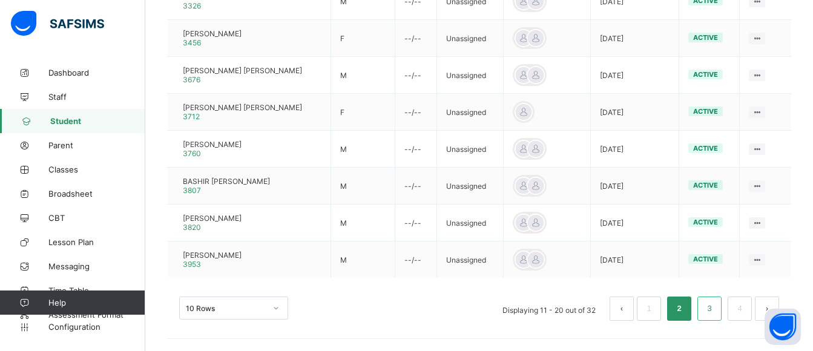
click at [713, 308] on li "3" at bounding box center [710, 309] width 24 height 24
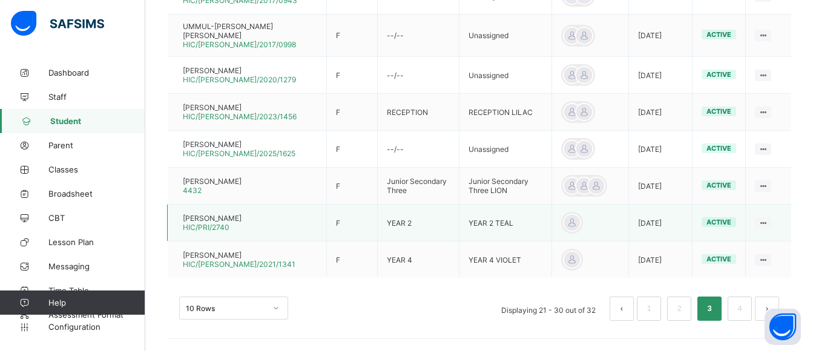
scroll to position [451, 0]
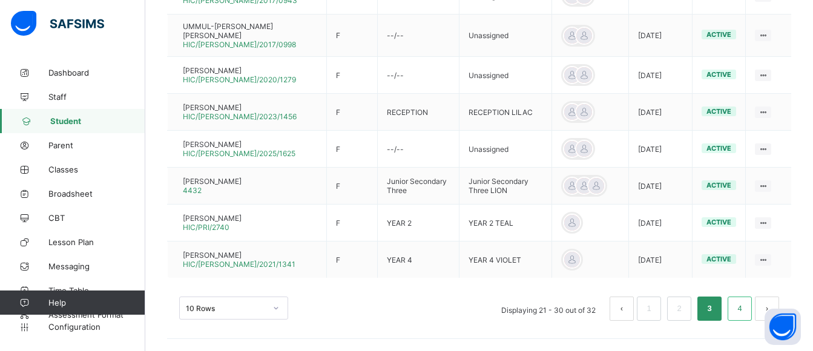
click at [741, 305] on li "4" at bounding box center [740, 309] width 24 height 24
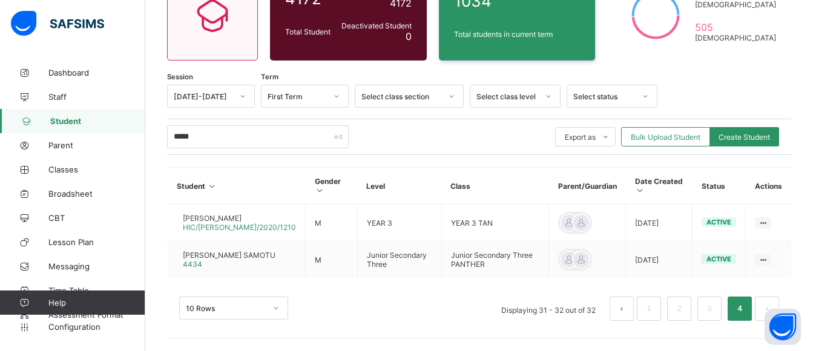
scroll to position [144, 0]
click at [292, 129] on input "*****" at bounding box center [258, 136] width 182 height 23
type input "*"
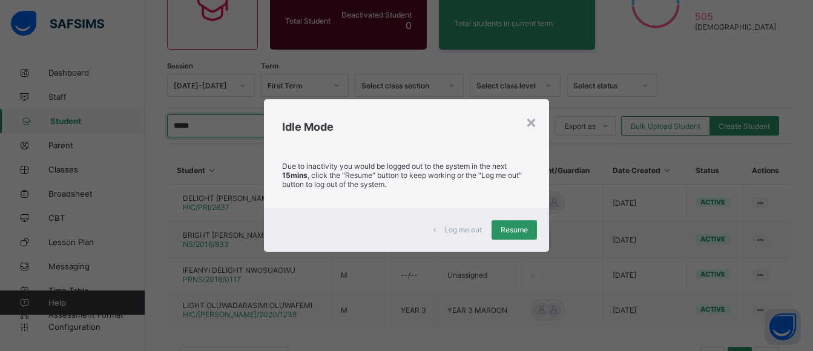
type input "*****"
